Goal: Use online tool/utility: Utilize a website feature to perform a specific function

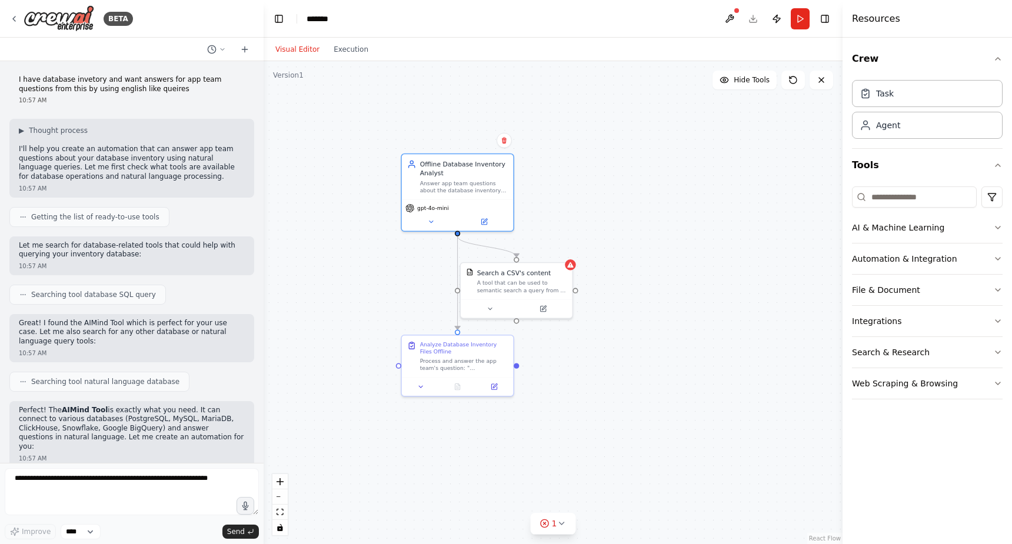
scroll to position [2418, 0]
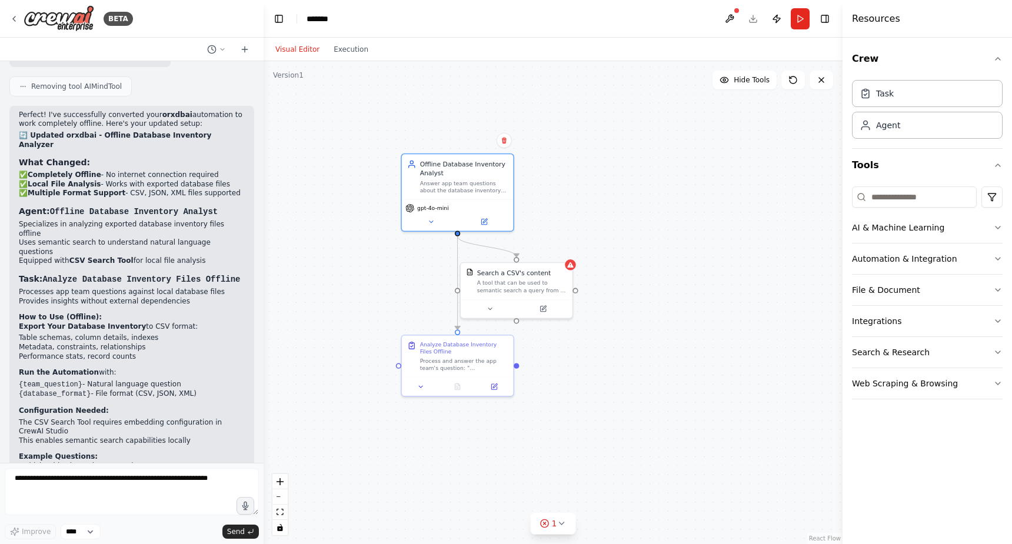
click at [730, 23] on button at bounding box center [729, 18] width 19 height 21
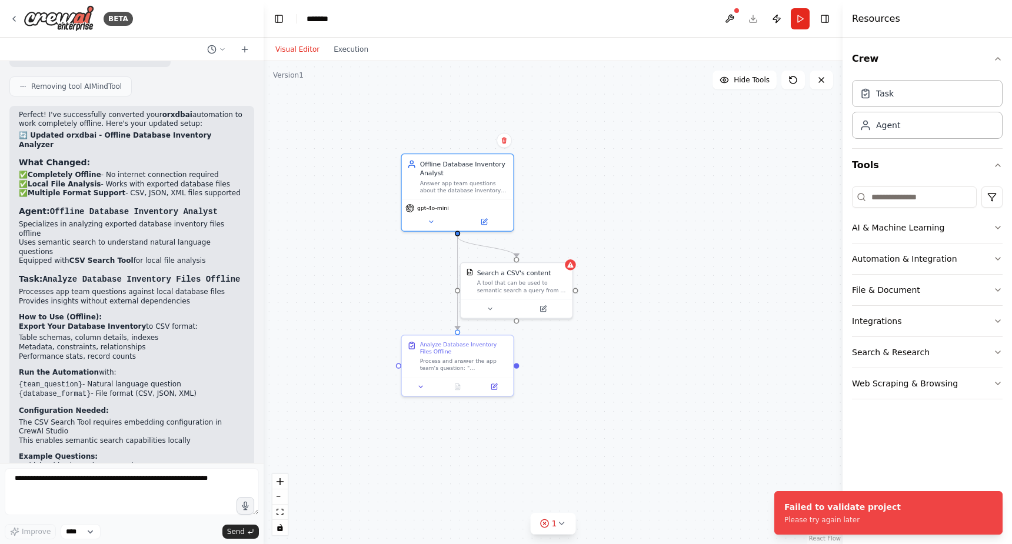
click at [699, 152] on div ".deletable-edge-delete-btn { width: 20px; height: 20px; border: 0px solid #ffff…" at bounding box center [553, 302] width 579 height 483
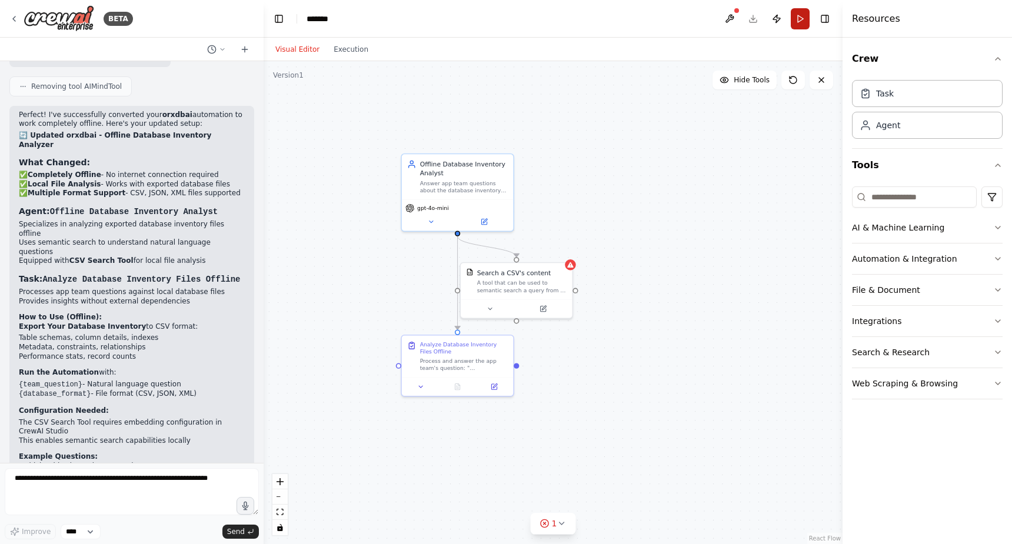
click at [801, 24] on button "Run" at bounding box center [800, 18] width 19 height 21
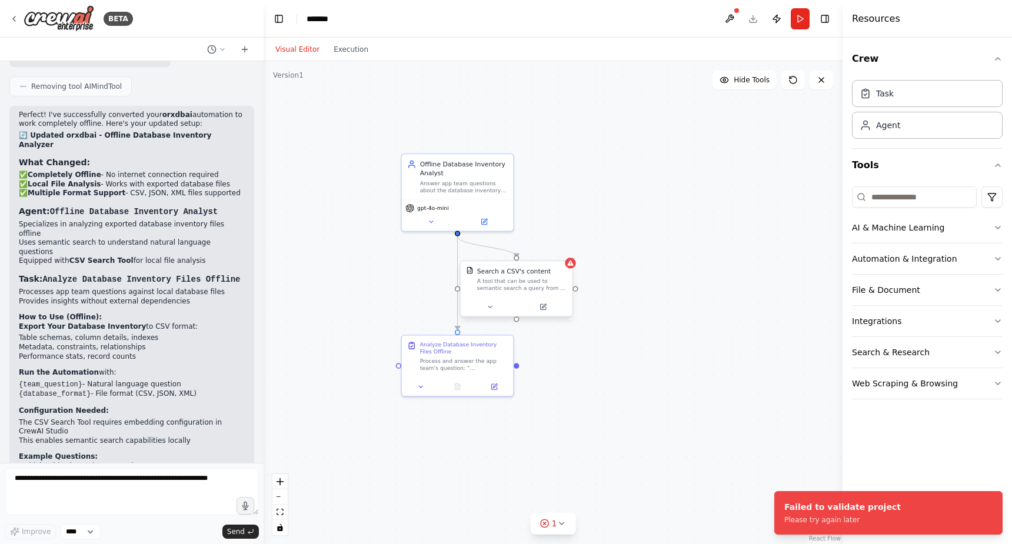
click at [572, 268] on div "Search a CSV's content A tool that can be used to semantic search a query from …" at bounding box center [516, 289] width 114 height 56
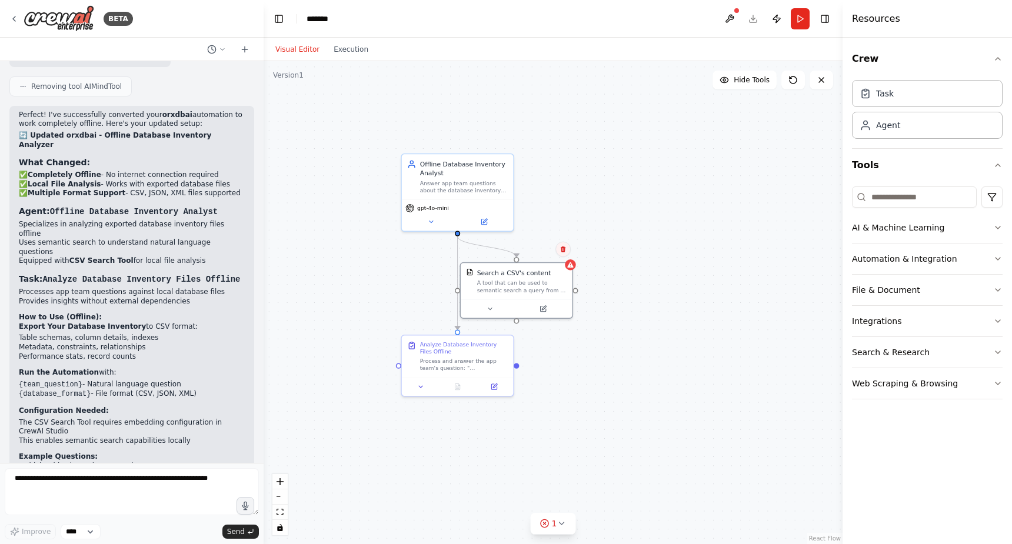
click at [564, 256] on button at bounding box center [562, 249] width 15 height 15
click at [535, 254] on button "Confirm" at bounding box center [530, 249] width 42 height 14
